Goal: Task Accomplishment & Management: Use online tool/utility

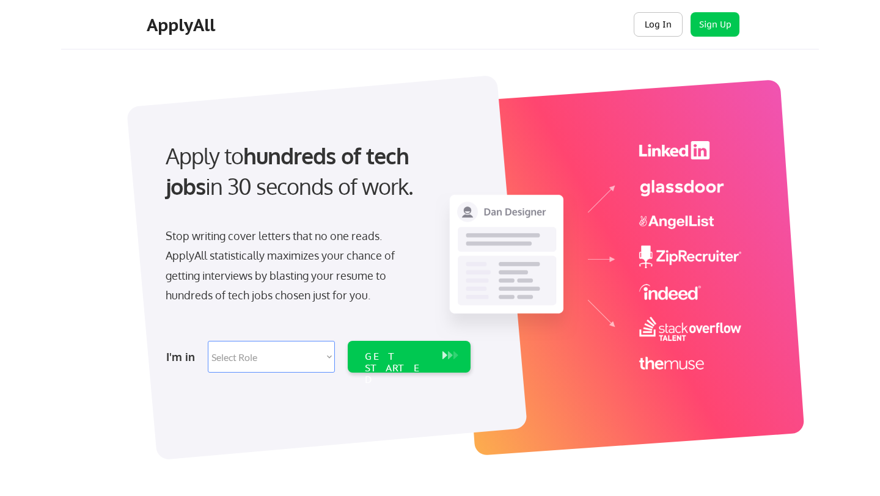
click at [661, 24] on button "Log In" at bounding box center [658, 24] width 49 height 24
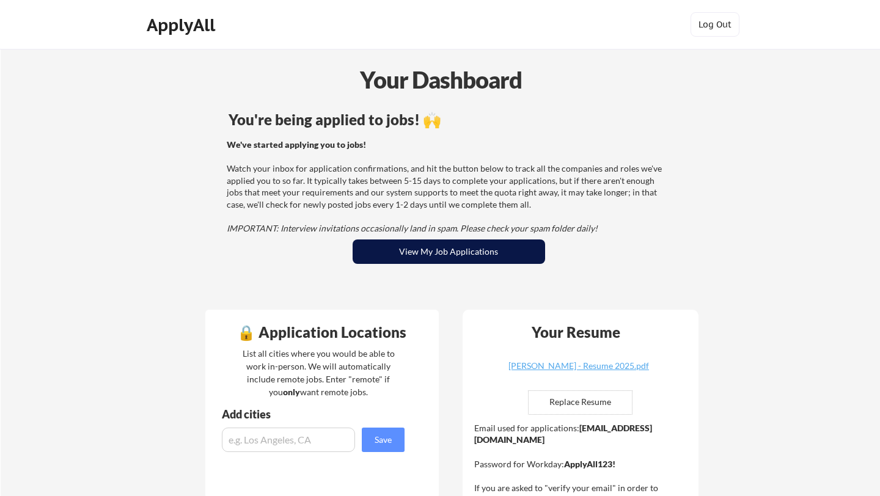
click at [427, 254] on button "View My Job Applications" at bounding box center [449, 252] width 193 height 24
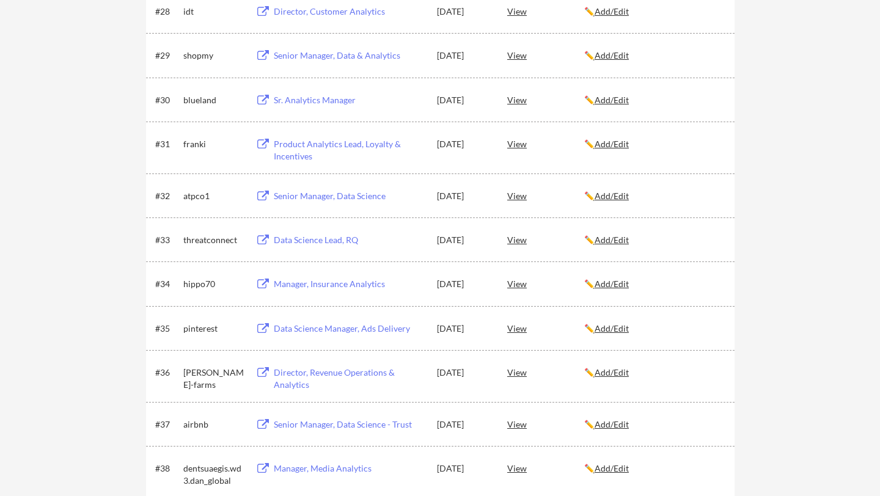
scroll to position [1604, 0]
click at [295, 145] on div "Product Analytics Lead, Loyalty & Incentives" at bounding box center [350, 151] width 152 height 24
